Goal: Complete application form

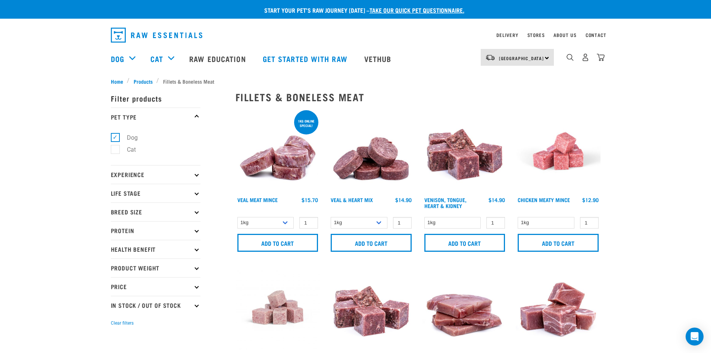
click at [410, 10] on link "take our quick pet questionnaire." at bounding box center [416, 9] width 95 height 3
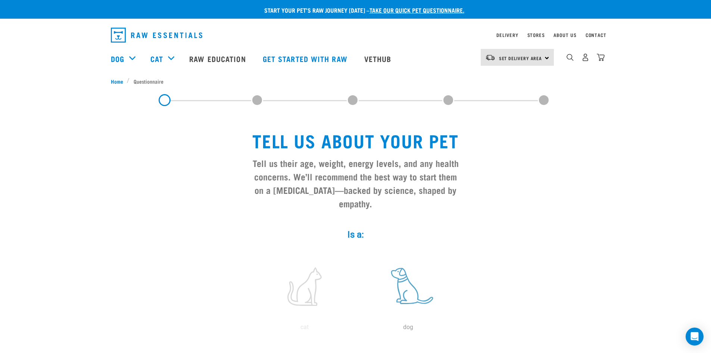
click at [403, 273] on label at bounding box center [408, 285] width 101 height 63
click at [356, 329] on input "radio" at bounding box center [356, 329] width 0 height 0
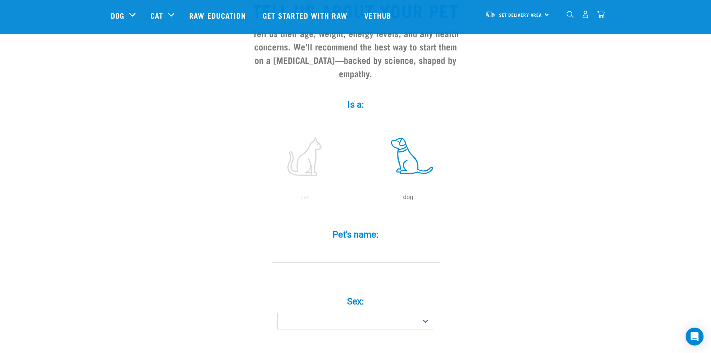
scroll to position [76, 0]
click at [366, 245] on input "Pet's name: *" at bounding box center [356, 253] width 168 height 17
type input "Willa"
click at [323, 312] on select "Boy Girl" at bounding box center [355, 320] width 157 height 17
select select "boy"
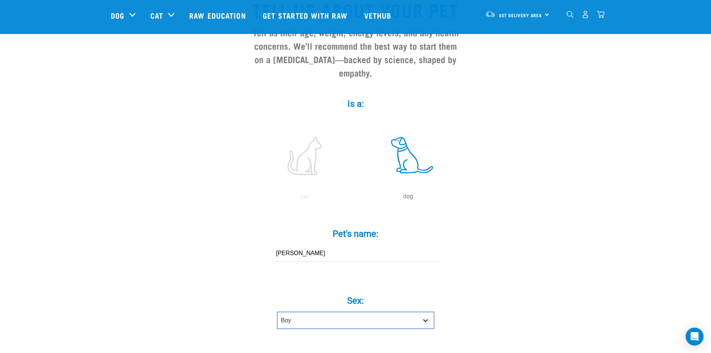
click at [277, 312] on select "Boy Girl" at bounding box center [355, 320] width 157 height 17
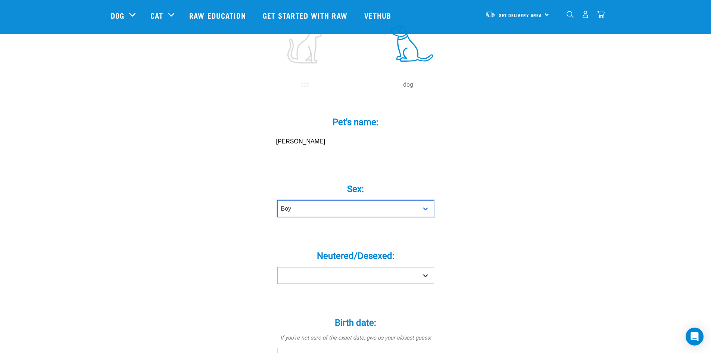
scroll to position [188, 0]
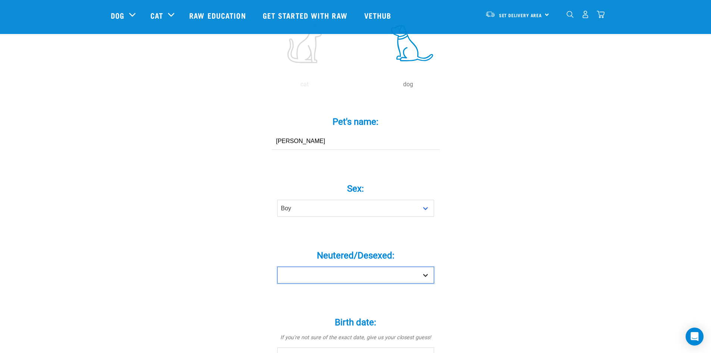
click at [355, 266] on select "Yes No" at bounding box center [355, 274] width 157 height 17
click at [348, 268] on select "Yes No" at bounding box center [355, 274] width 157 height 17
select select "yes"
click at [277, 266] on select "Yes No" at bounding box center [355, 274] width 157 height 17
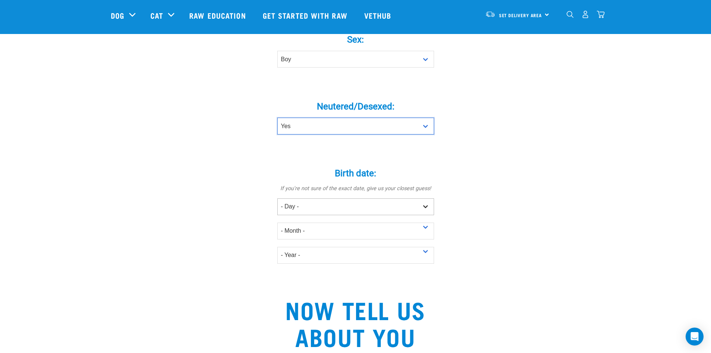
scroll to position [337, 0]
click at [351, 198] on select "- Day - 1 2 3 4 5 6 7 8 9 10 11 12 13 14 15 16 17 18 19 20 21 22 23 24 25 26 27" at bounding box center [355, 206] width 157 height 17
click at [345, 198] on select "- Day - 1 2 3 4 5 6 7 8 9 10 11 12 13 14 15 16 17 18 19 20 21 22 23 24 25 26 27" at bounding box center [355, 206] width 157 height 17
select select "14"
click at [277, 198] on select "- Day - 1 2 3 4 5 6 7 8 9 10 11 12 13 14 15 16 17 18 19 20 21 22 23 24 25 26 27" at bounding box center [355, 206] width 157 height 17
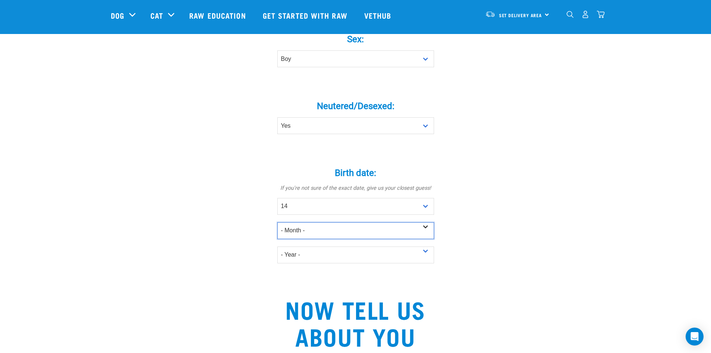
click at [313, 222] on select "- Month - January February March April May June July August September October N…" at bounding box center [355, 230] width 157 height 17
select select "February"
click at [277, 222] on select "- Month - January February March April May June July August September October N…" at bounding box center [355, 230] width 157 height 17
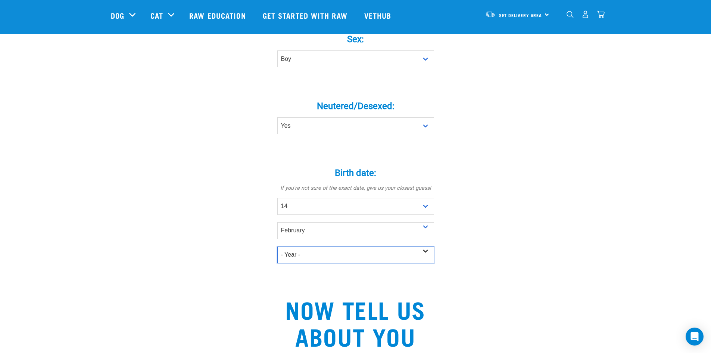
click at [319, 246] on select "- Year - 2025 2024 2023 2022 2021 2020 2019 2018 2017 2016 2015 2014 2013 2012" at bounding box center [355, 254] width 157 height 17
select select "2020"
click at [277, 246] on select "- Year - 2025 2024 2023 2022 2021 2020 2019 2018 2017 2016 2015 2014 2013 2012" at bounding box center [355, 254] width 157 height 17
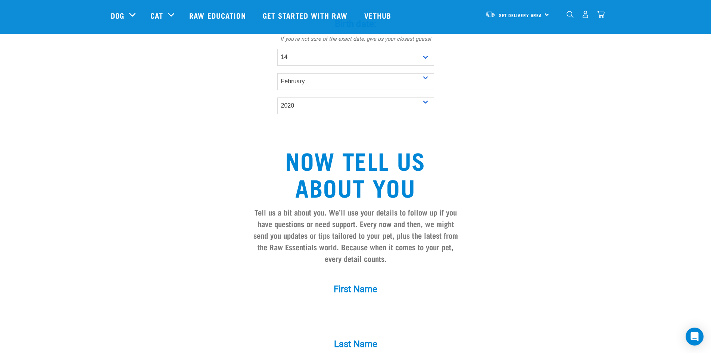
scroll to position [486, 0]
click at [332, 300] on input "First Name *" at bounding box center [356, 308] width 168 height 17
type input "Kristen"
type input "McKay"
type input "kristen_mckay03@yahoo.co.nz"
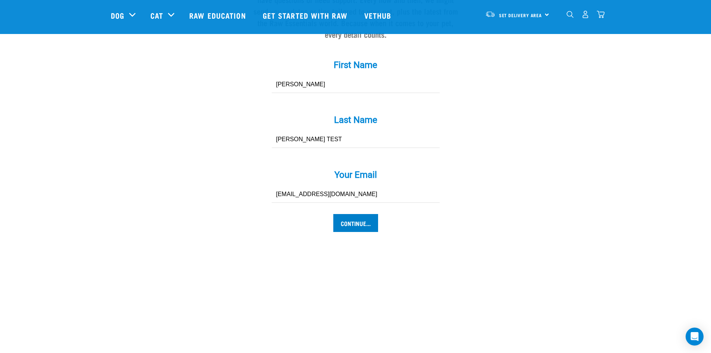
scroll to position [710, 0]
type input "McKay TEST"
click at [361, 185] on input "kristen_mckay03@yahoo.co.nz" at bounding box center [356, 193] width 168 height 17
drag, startPoint x: 309, startPoint y: 175, endPoint x: 198, endPoint y: 165, distance: 111.6
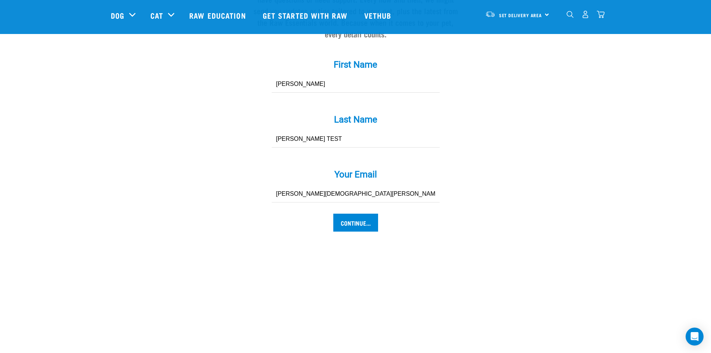
type input "[PERSON_NAME][EMAIL_ADDRESS][DOMAIN_NAME]"
click at [350, 213] on input "Continue..." at bounding box center [355, 222] width 45 height 18
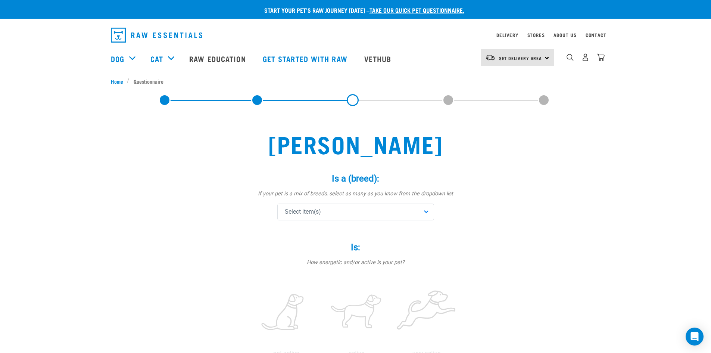
click at [323, 210] on div "Select item(s)" at bounding box center [355, 211] width 157 height 17
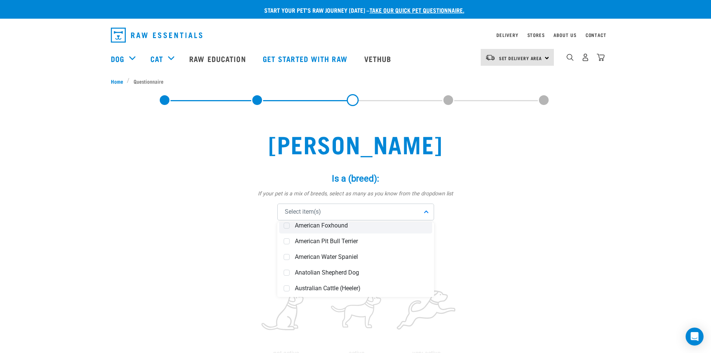
scroll to position [149, 0]
click at [329, 240] on span "American Pit Bull Terrier" at bounding box center [361, 240] width 133 height 7
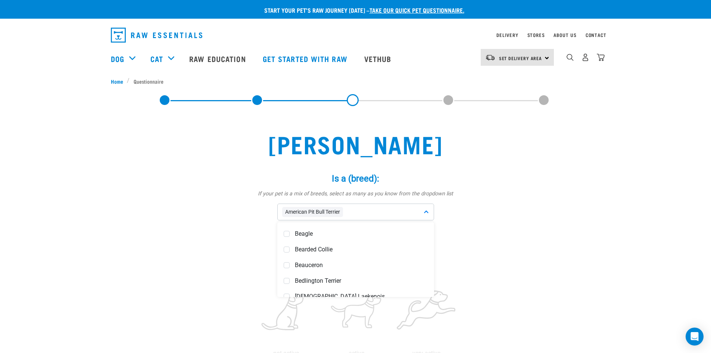
scroll to position [298, 0]
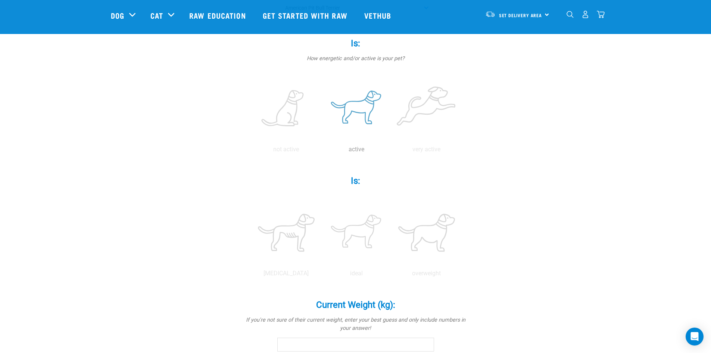
scroll to position [149, 0]
click at [358, 97] on label at bounding box center [356, 107] width 67 height 63
click at [321, 151] on input "radio" at bounding box center [321, 151] width 0 height 0
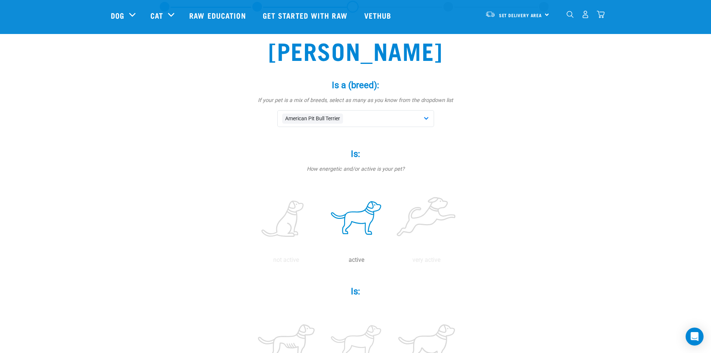
scroll to position [38, 0]
click at [341, 115] on span "American Pit Bull Terrier" at bounding box center [312, 119] width 61 height 10
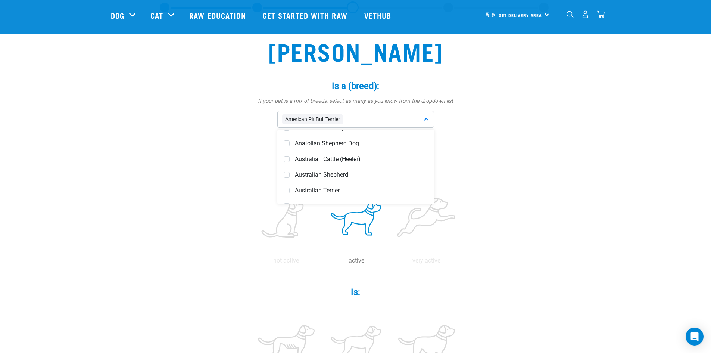
scroll to position [185, 0]
click at [331, 187] on span "Australian Terrier" at bounding box center [361, 189] width 133 height 7
click at [335, 116] on span "American Pit Bull Terrier" at bounding box center [312, 118] width 61 height 10
click at [427, 118] on div "American Pit Bull Terrier Australian Terrier" at bounding box center [355, 118] width 157 height 17
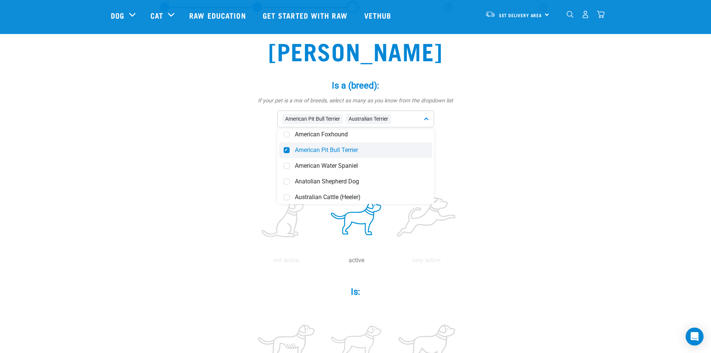
click at [288, 147] on span at bounding box center [287, 150] width 6 height 6
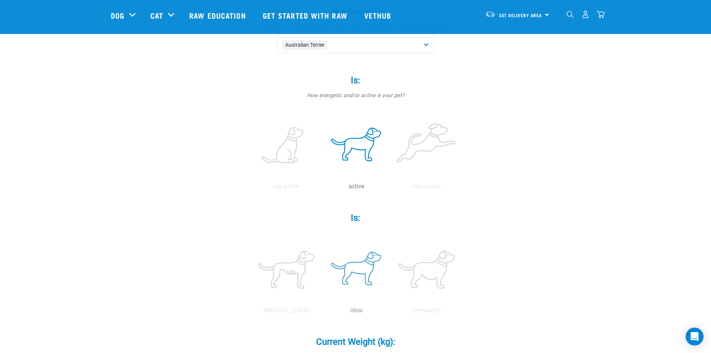
scroll to position [112, 0]
click at [359, 268] on label at bounding box center [356, 268] width 67 height 63
click at [321, 312] on input "radio" at bounding box center [321, 312] width 0 height 0
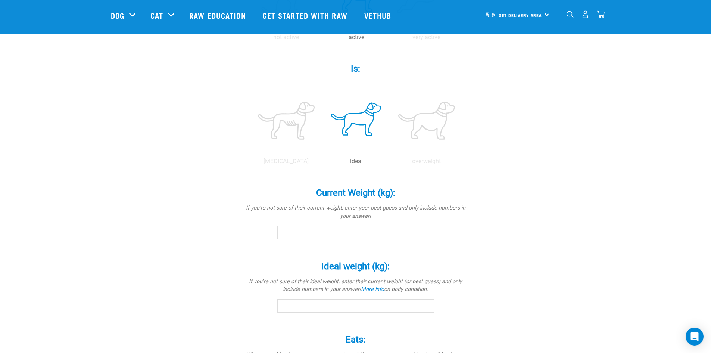
scroll to position [262, 0]
click at [351, 235] on input "Current Weight (kg): *" at bounding box center [355, 231] width 157 height 13
type input "6"
click at [353, 305] on input "Ideal weight (kg): *" at bounding box center [355, 304] width 157 height 13
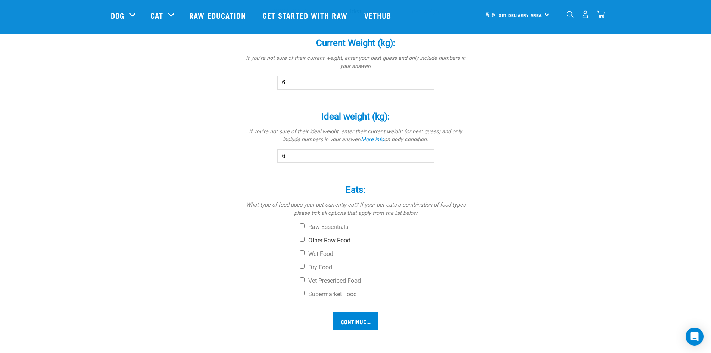
scroll to position [411, 0]
type input "6"
click at [303, 238] on input "Other Raw Food" at bounding box center [302, 238] width 5 height 5
checkbox input "true"
click at [301, 253] on input "Wet Food" at bounding box center [302, 252] width 5 height 5
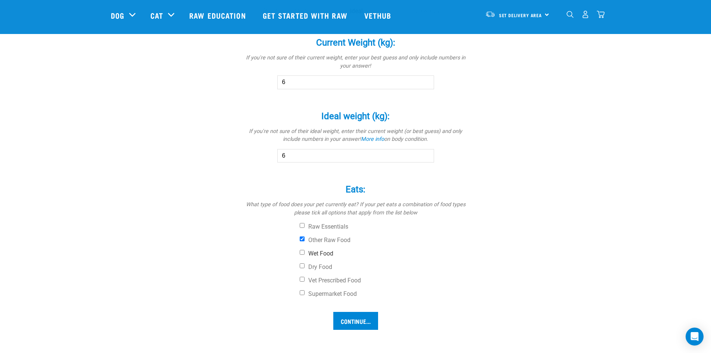
checkbox input "true"
click at [364, 325] on input "Continue..." at bounding box center [355, 321] width 45 height 18
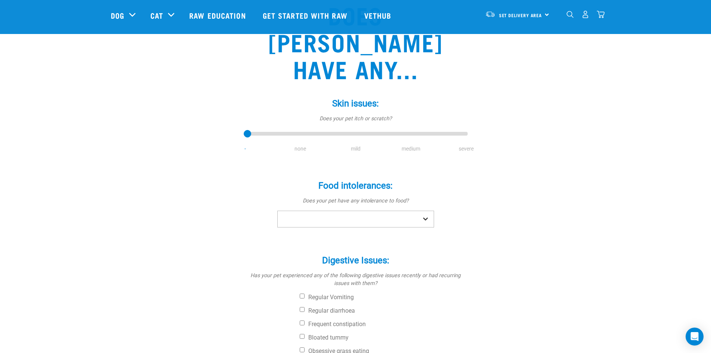
scroll to position [74, 0]
click at [420, 210] on select "No Yes" at bounding box center [355, 218] width 157 height 17
click at [417, 210] on select "No Yes" at bounding box center [355, 218] width 157 height 17
select select "no"
click at [277, 210] on select "No Yes" at bounding box center [355, 218] width 157 height 17
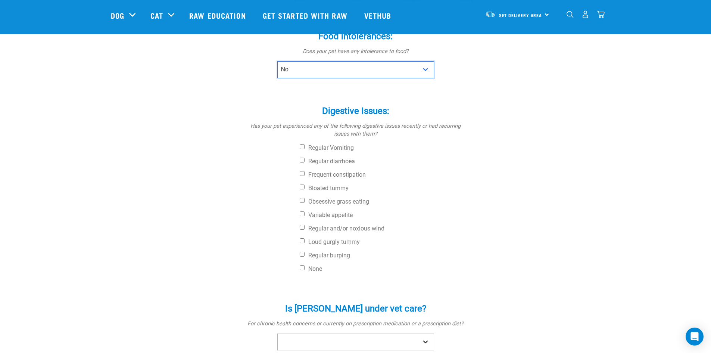
scroll to position [223, 0]
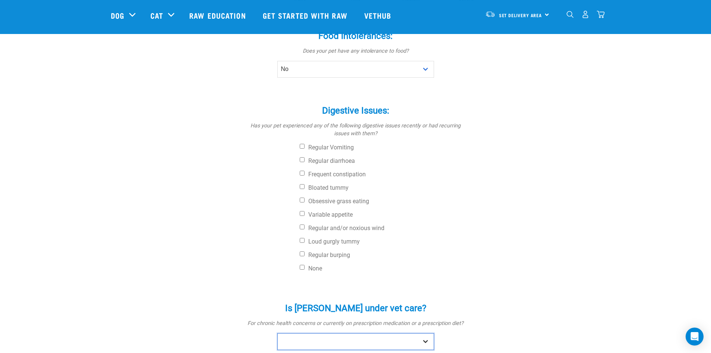
click at [395, 333] on select "No Yes" at bounding box center [355, 341] width 157 height 17
select select "no"
click at [277, 333] on select "No Yes" at bounding box center [355, 341] width 157 height 17
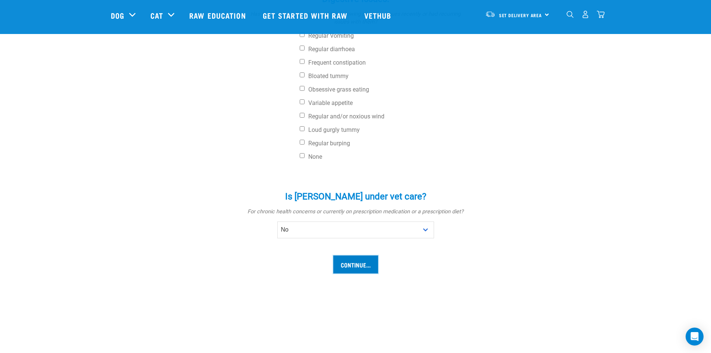
scroll to position [335, 0]
click at [360, 255] on input "Continue..." at bounding box center [355, 264] width 45 height 18
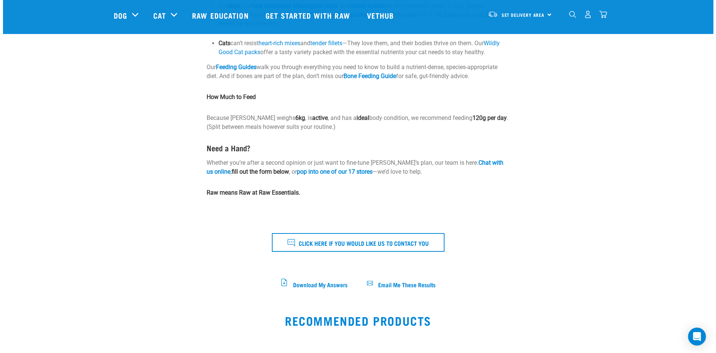
scroll to position [186, 0]
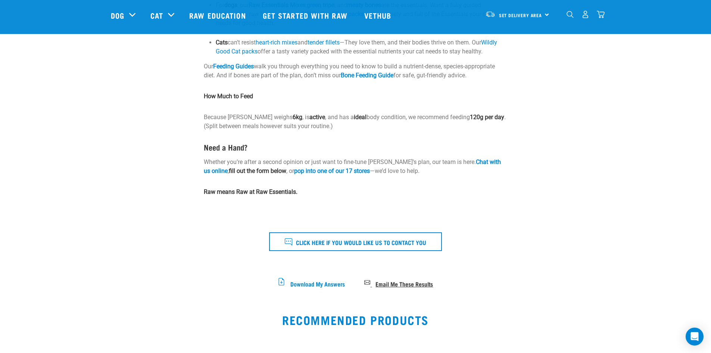
click at [392, 283] on span "Email Me These Results" at bounding box center [403, 283] width 57 height 4
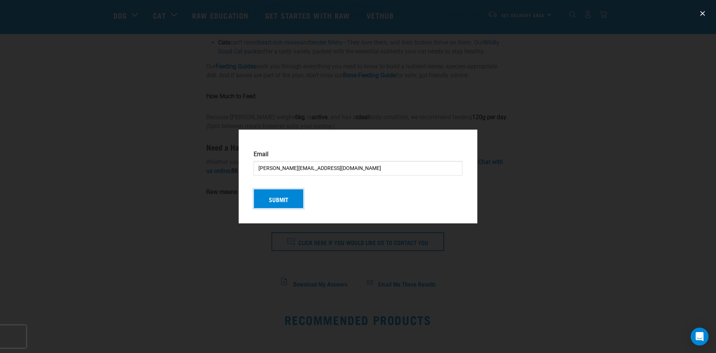
click at [290, 198] on button "Submit" at bounding box center [279, 198] width 50 height 19
